Goal: Entertainment & Leisure: Browse casually

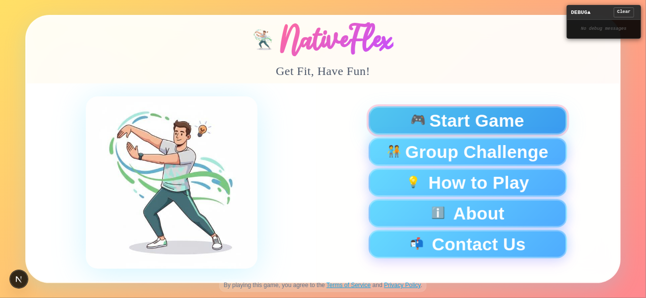
click at [392, 117] on div "🎮 Start Game" at bounding box center [468, 120] width 182 height 17
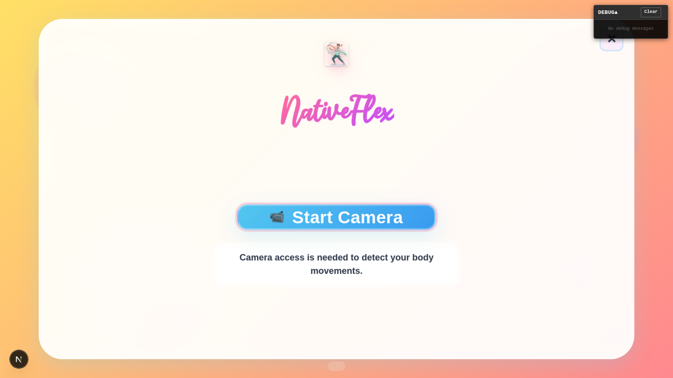
click at [392, 223] on button "📹 Start Camera" at bounding box center [336, 217] width 199 height 25
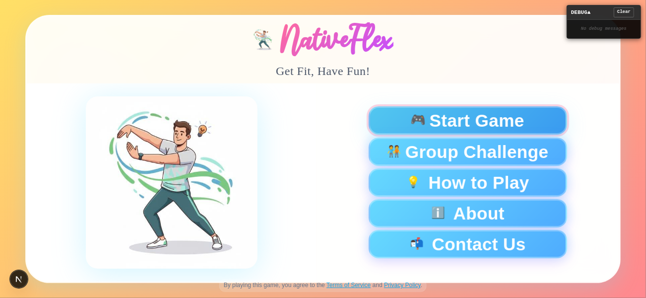
click at [432, 123] on span "Start Game" at bounding box center [477, 120] width 95 height 17
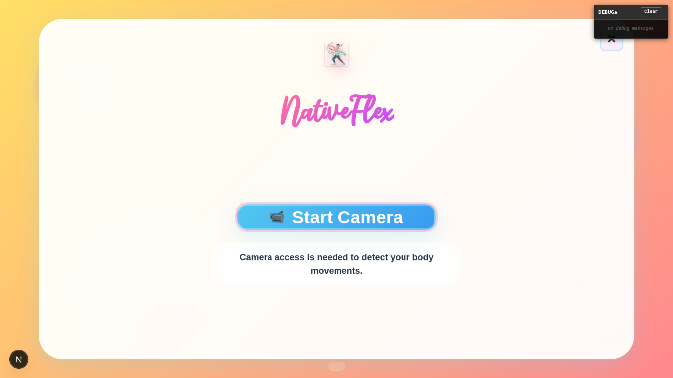
click at [368, 219] on button "📹 Start Camera" at bounding box center [336, 217] width 199 height 25
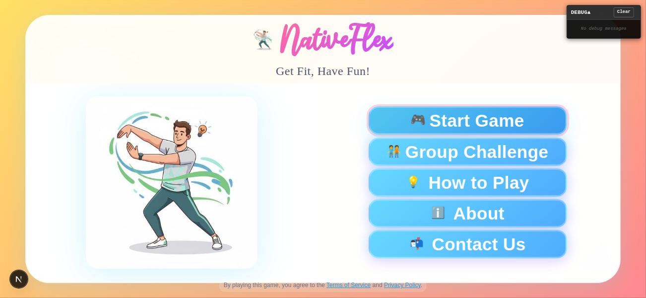
click at [411, 123] on span "🎮" at bounding box center [419, 120] width 16 height 13
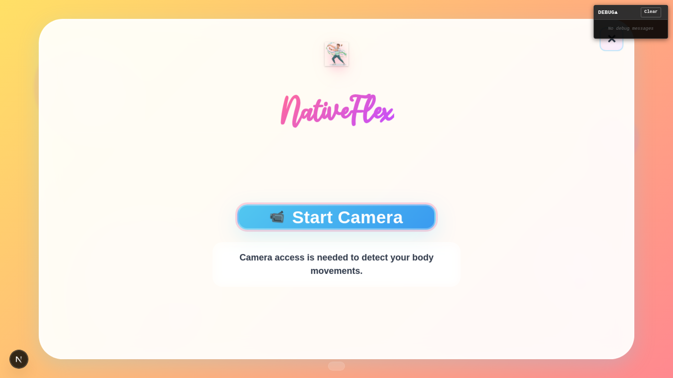
click at [377, 224] on button "📹 Start Camera" at bounding box center [336, 217] width 199 height 25
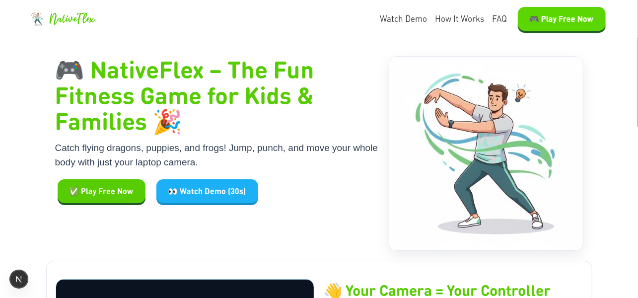
click at [541, 26] on button "🎮 Play Free Now" at bounding box center [562, 19] width 88 height 24
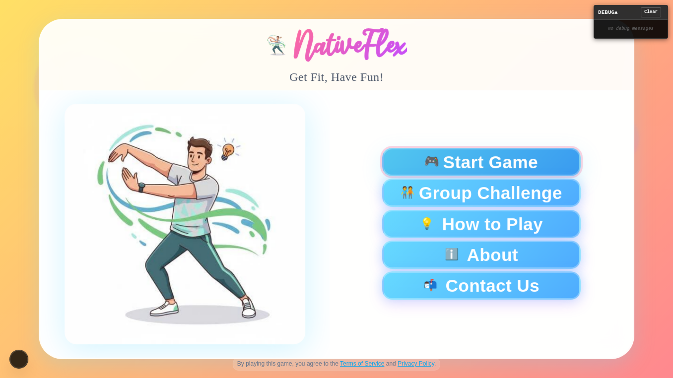
click at [476, 162] on span "Start Game" at bounding box center [490, 161] width 95 height 17
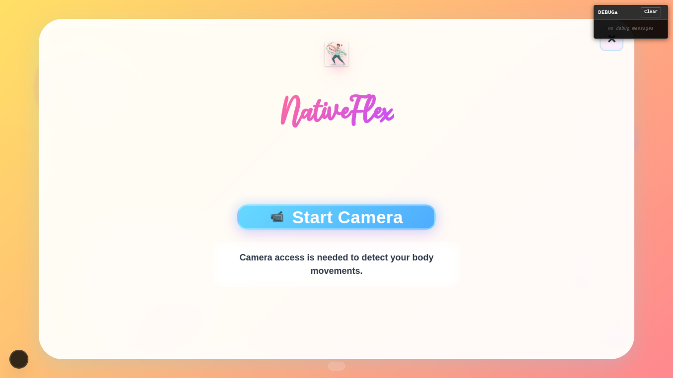
click at [389, 203] on div "📹 Start Camera Camera access is needed to detect your body movements." at bounding box center [336, 245] width 593 height 225
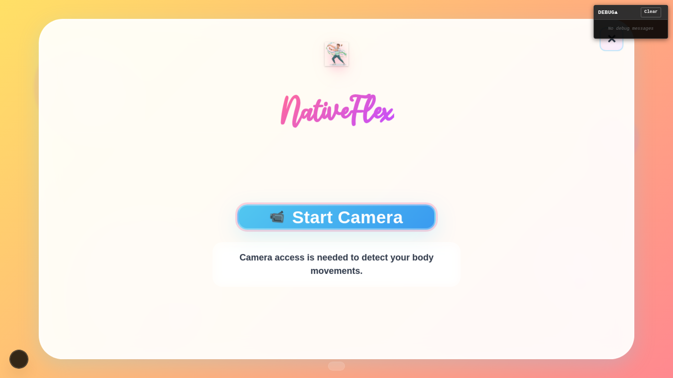
click at [385, 223] on button "📹 Start Camera" at bounding box center [336, 217] width 199 height 25
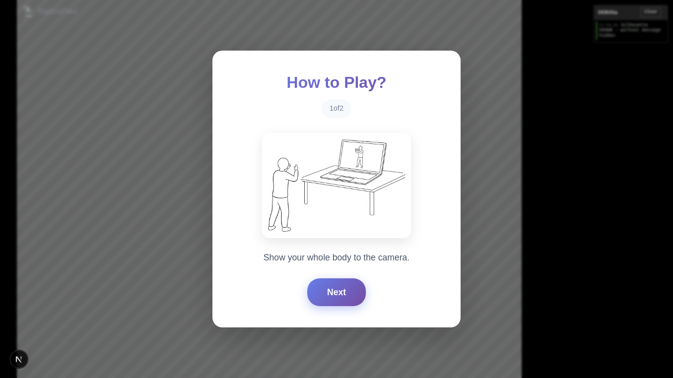
click at [318, 285] on button "Next" at bounding box center [336, 292] width 59 height 28
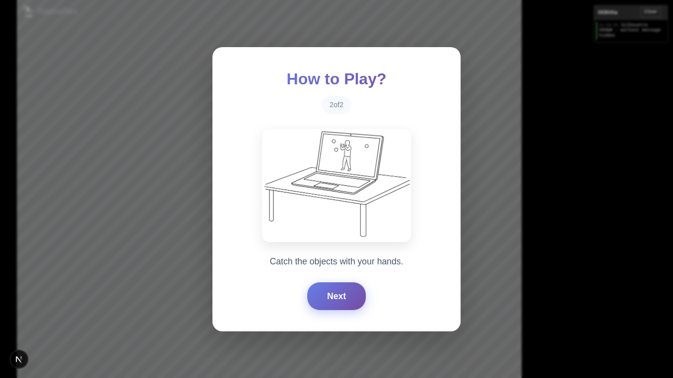
click at [318, 285] on button "Next" at bounding box center [336, 296] width 59 height 28
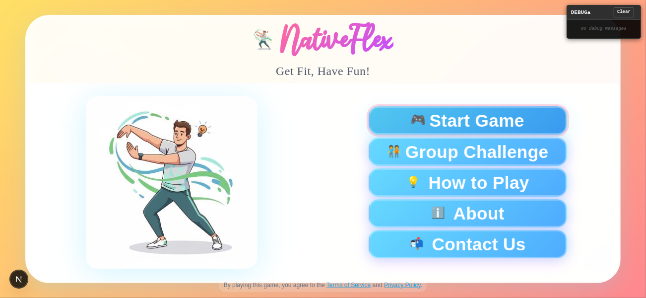
click at [519, 121] on span "Start Game" at bounding box center [477, 120] width 95 height 17
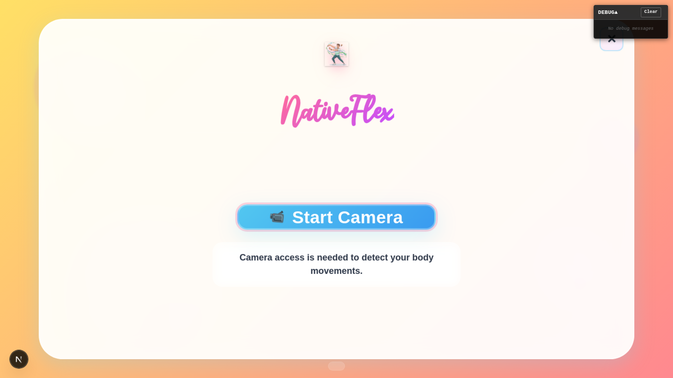
click at [372, 222] on button "📹 Start Camera" at bounding box center [336, 217] width 199 height 25
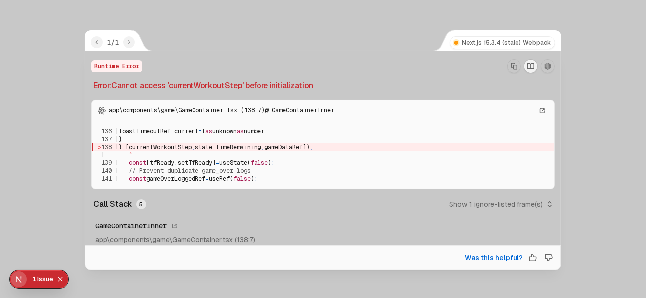
click at [507, 67] on button "Copy Stack Trace" at bounding box center [514, 66] width 14 height 14
click at [35, 280] on div "1" at bounding box center [34, 279] width 4 height 18
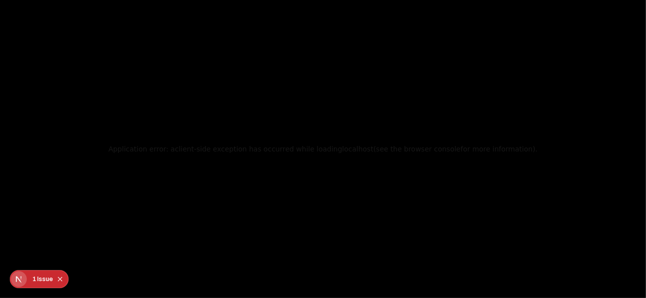
click at [38, 280] on div "Issue" at bounding box center [45, 279] width 16 height 18
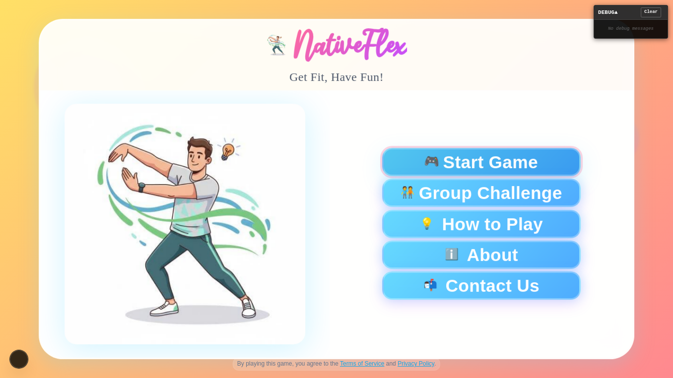
click at [451, 158] on span "Start Game" at bounding box center [490, 161] width 95 height 17
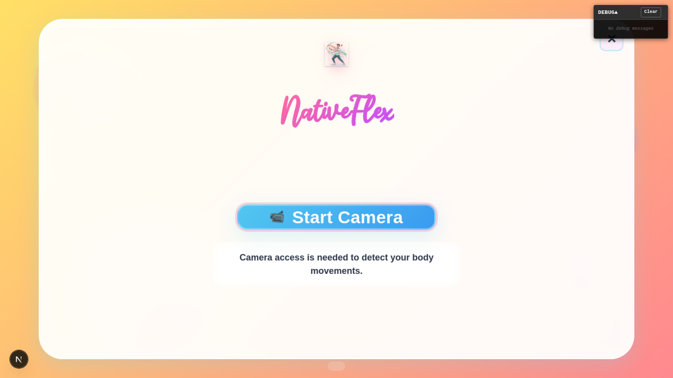
click at [336, 221] on button "📹 Start Camera" at bounding box center [336, 217] width 199 height 25
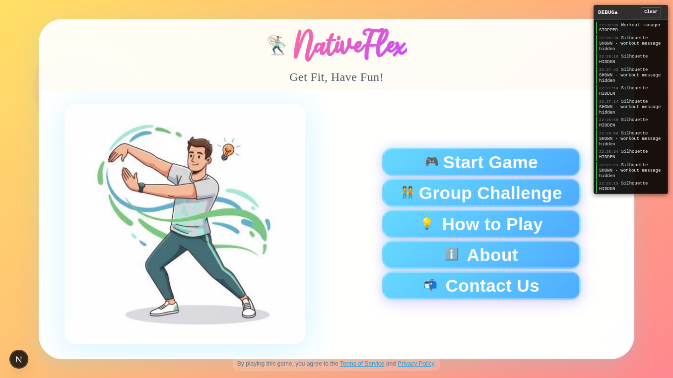
click at [338, 113] on div "🎮 Start Game 🧑‍🤝‍🧑 Group Challenge 💡 How to Play ℹ️ About 📬 Contact Us" at bounding box center [481, 224] width 303 height 268
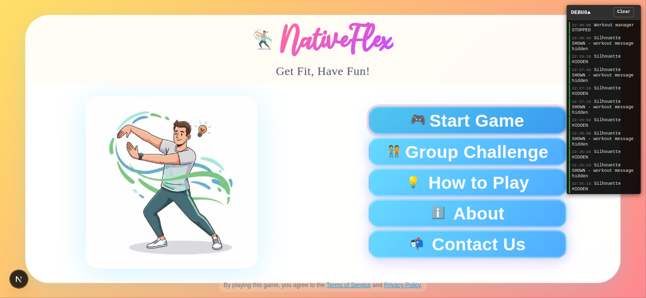
click at [467, 109] on button "🎮 Start Game" at bounding box center [468, 120] width 199 height 28
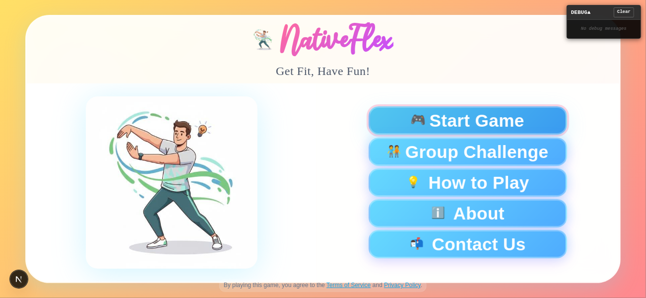
click at [462, 107] on button "🎮 Start Game" at bounding box center [468, 120] width 199 height 28
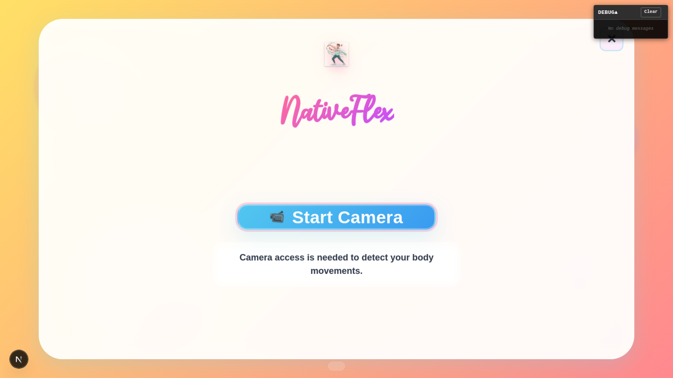
click at [364, 206] on button "📹 Start Camera" at bounding box center [336, 217] width 199 height 25
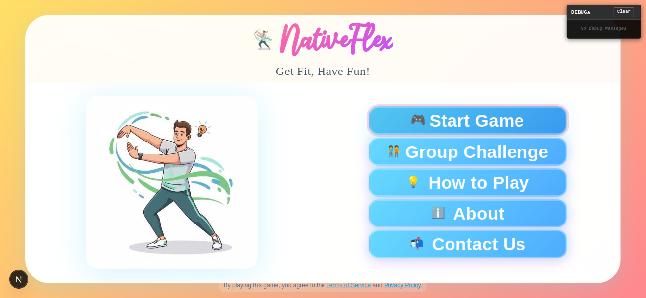
click at [432, 123] on span "Start Game" at bounding box center [477, 120] width 95 height 17
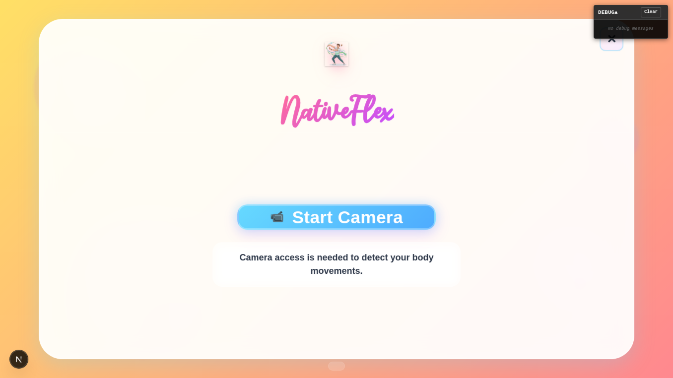
click at [323, 230] on div "📹 Start Camera Camera access is needed to detect your body movements." at bounding box center [336, 245] width 248 height 83
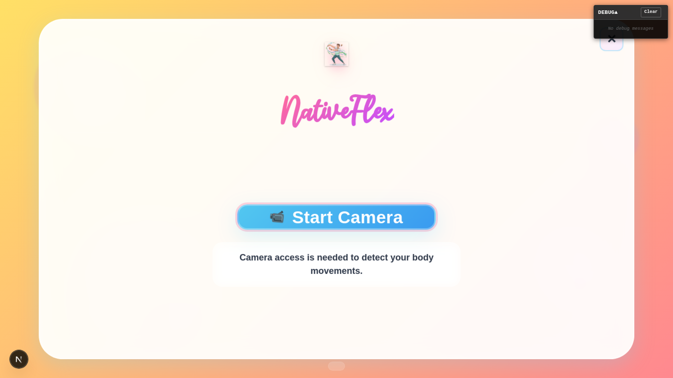
click at [327, 217] on button "📹 Start Camera" at bounding box center [336, 217] width 199 height 25
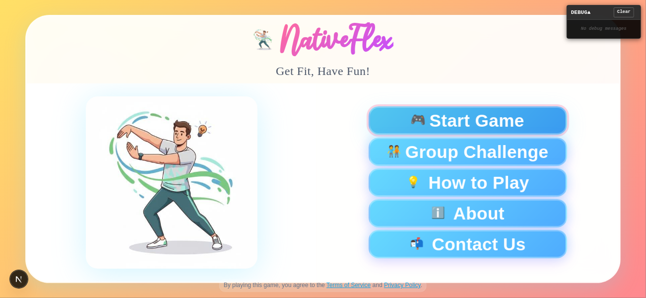
click at [407, 125] on div "🎮 Start Game" at bounding box center [468, 120] width 182 height 17
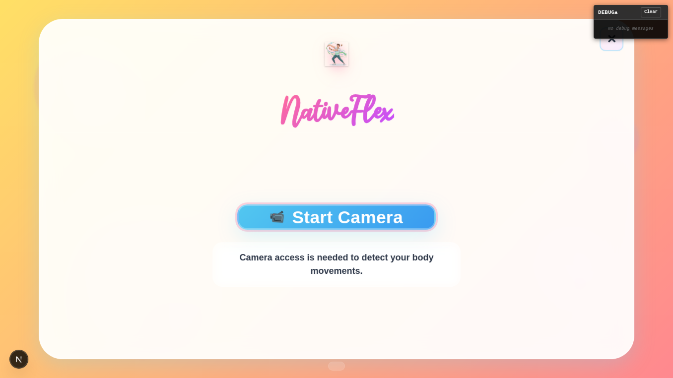
click at [322, 215] on button "📹 Start Camera" at bounding box center [336, 217] width 199 height 25
